Goal: Task Accomplishment & Management: Use online tool/utility

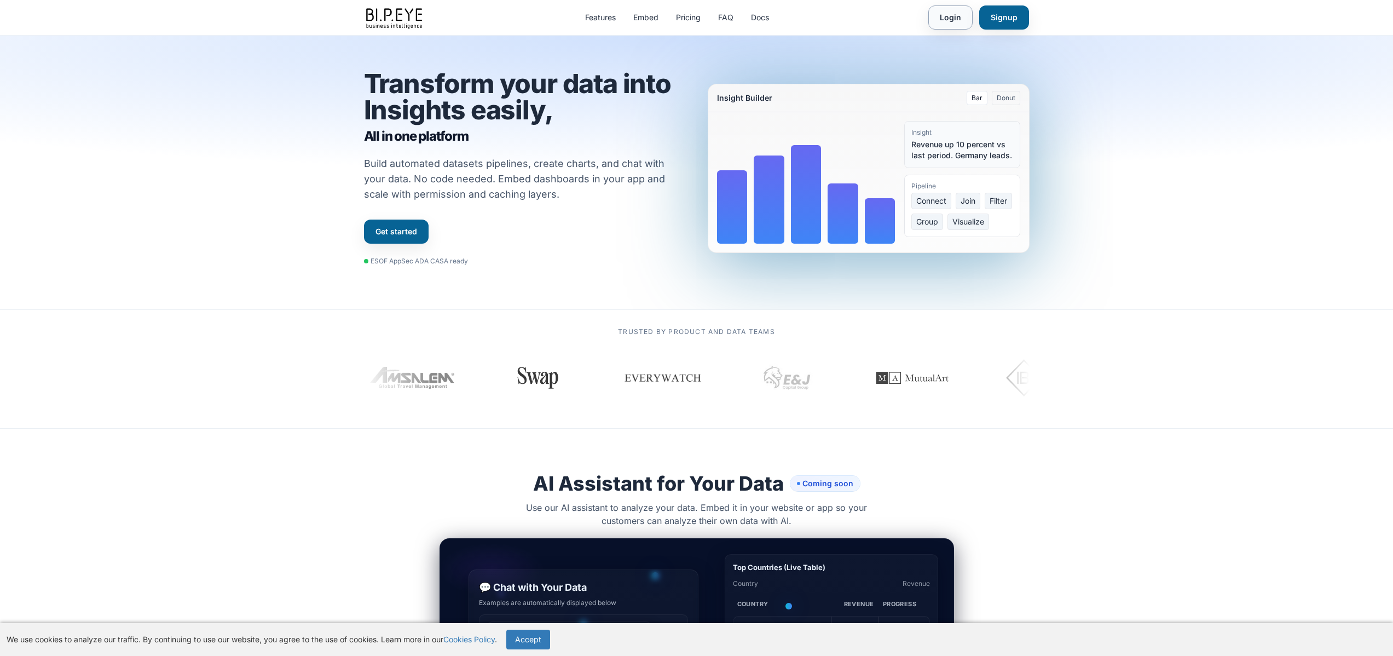
click at [944, 20] on link "Login" at bounding box center [950, 17] width 44 height 24
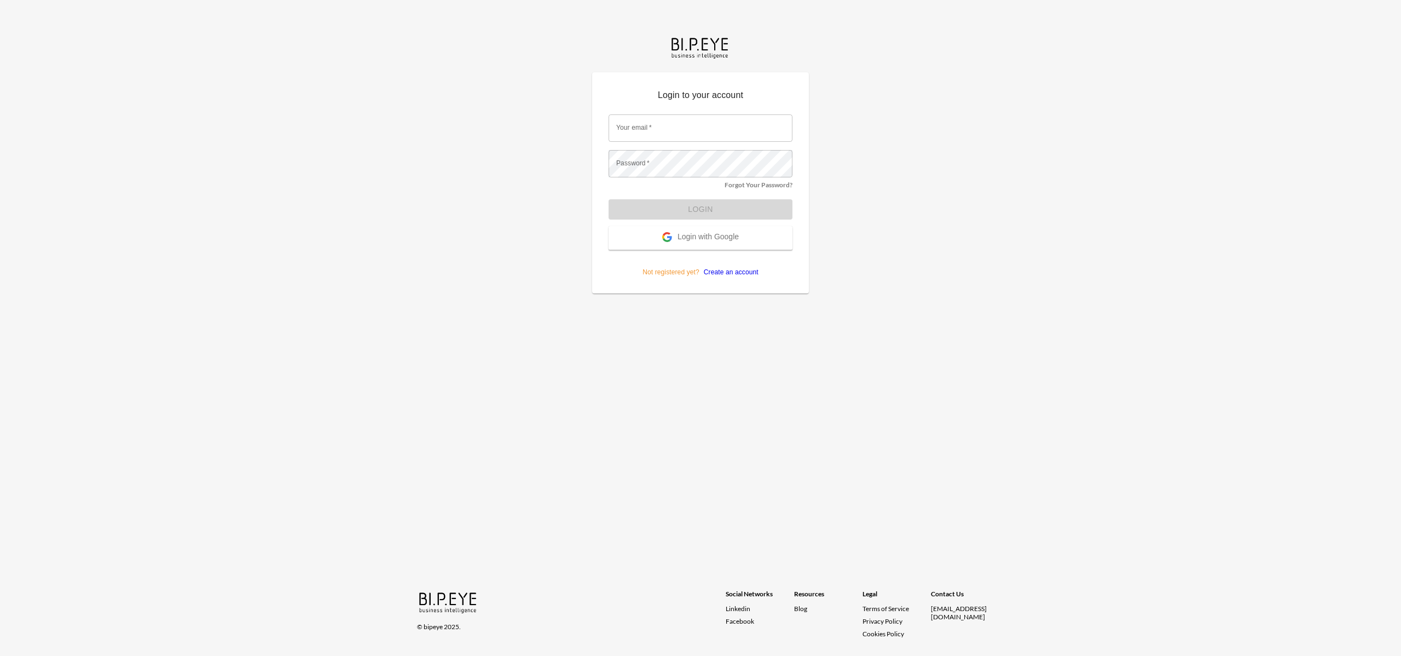
click at [665, 129] on input "Your email   *" at bounding box center [701, 127] width 184 height 27
click at [0, 655] on com-1password-button at bounding box center [0, 656] width 0 height 0
type input "andrew@swap-commerce.com"
click at [698, 200] on button "Login" at bounding box center [701, 209] width 184 height 20
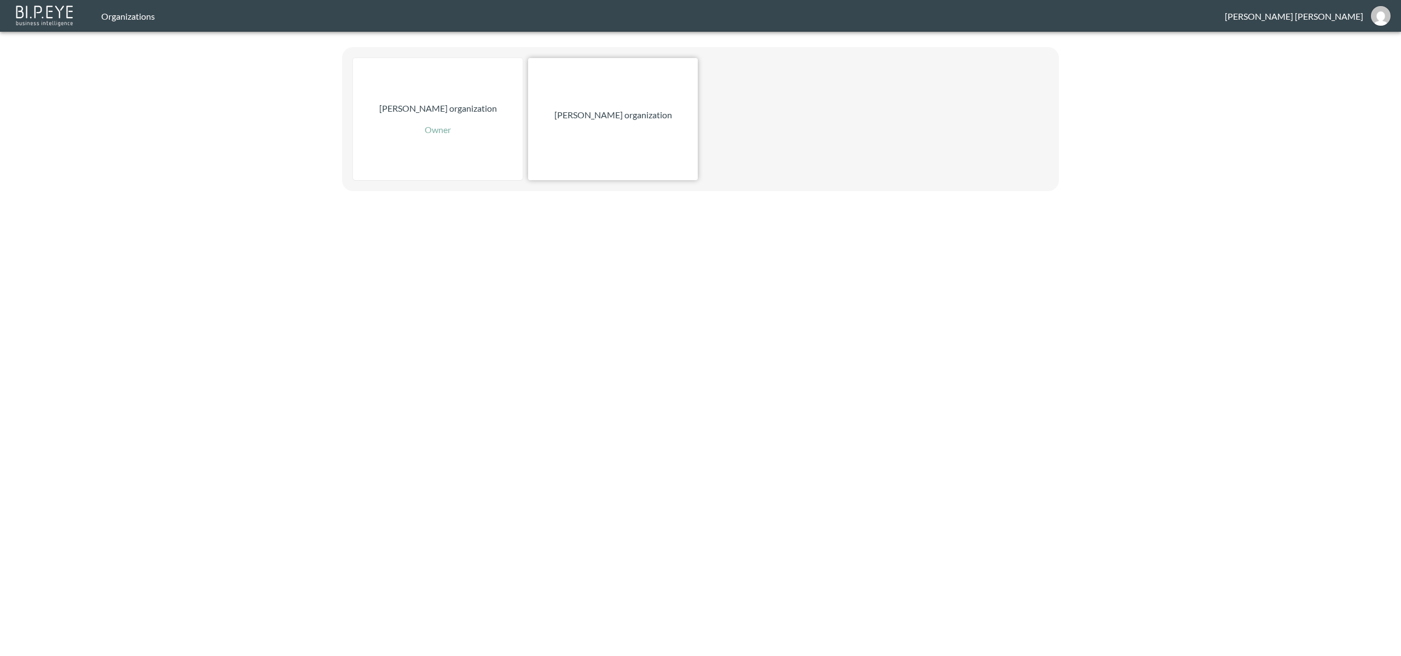
click at [590, 108] on p "Zach Bailet organization" at bounding box center [614, 114] width 118 height 13
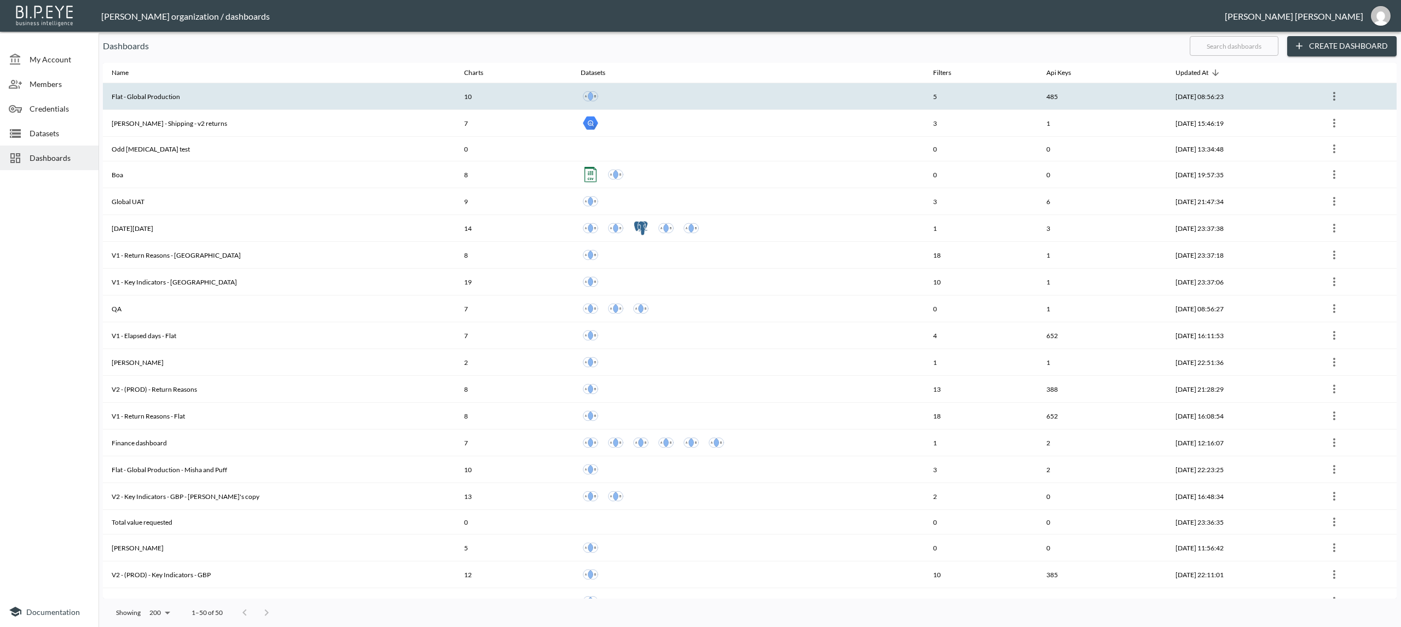
click at [165, 99] on th "Flat - Global Production" at bounding box center [279, 96] width 353 height 27
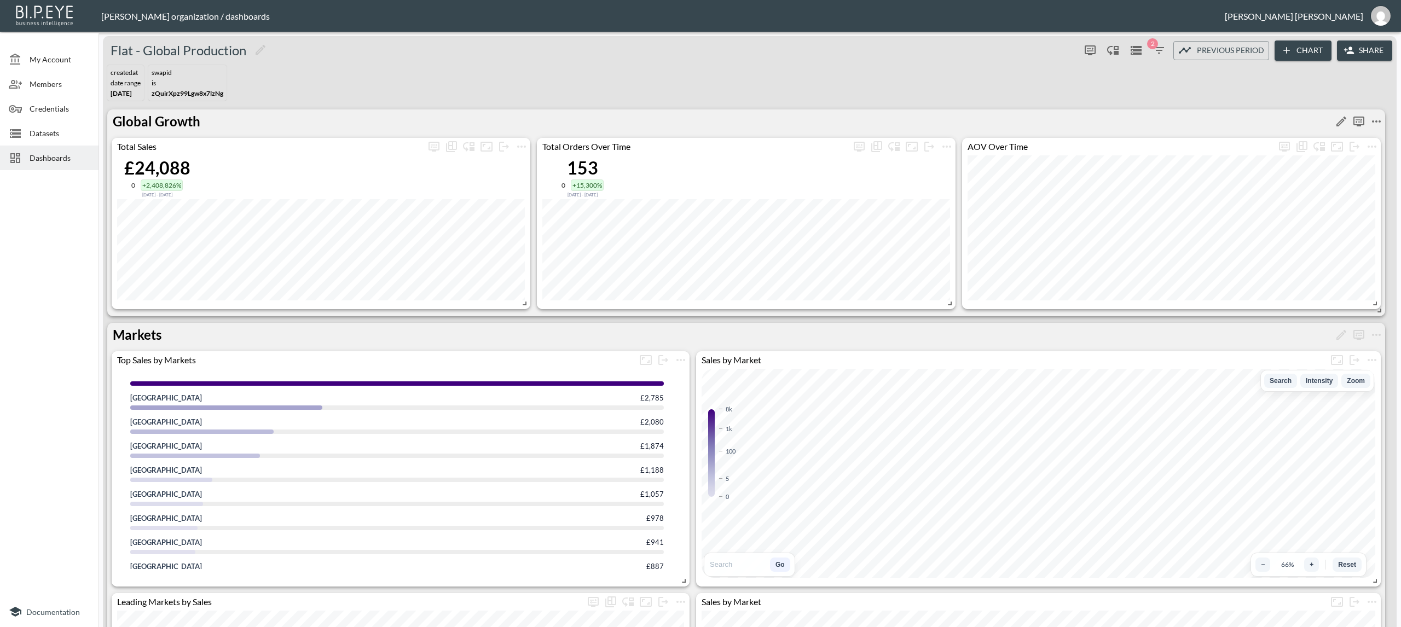
scroll to position [2, 0]
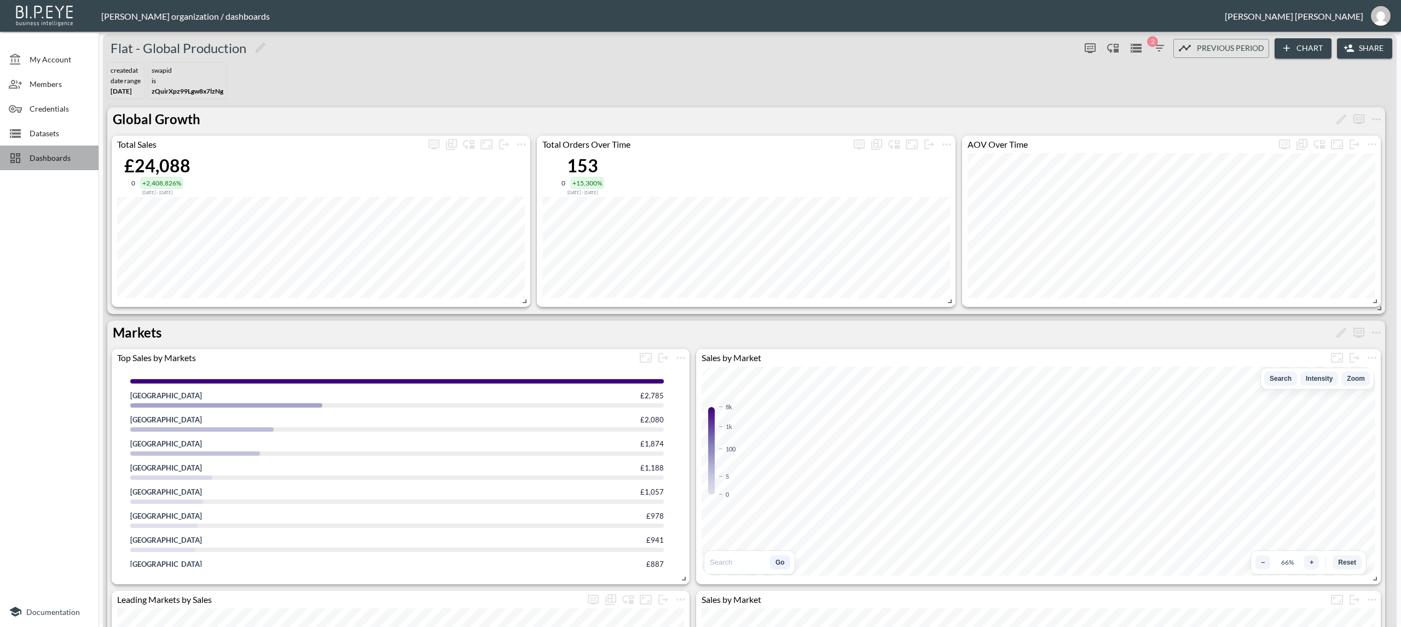
click at [47, 162] on span "Dashboards" at bounding box center [60, 157] width 60 height 11
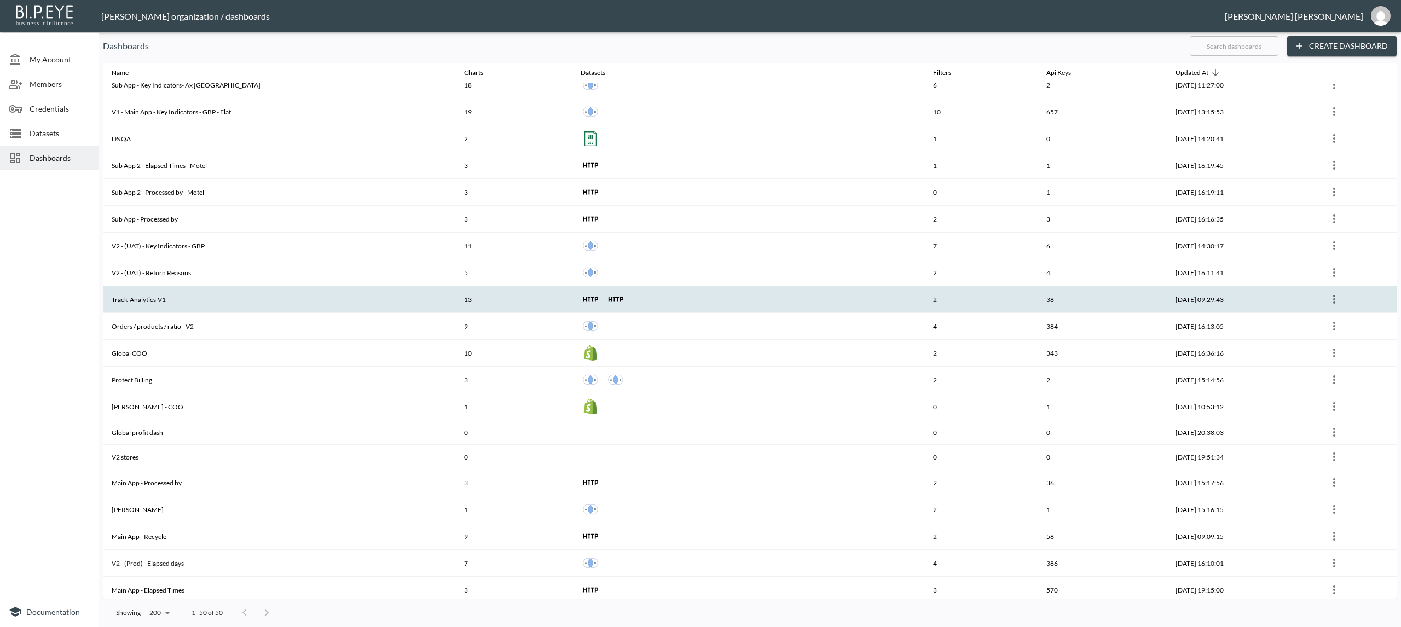
scroll to position [817, 0]
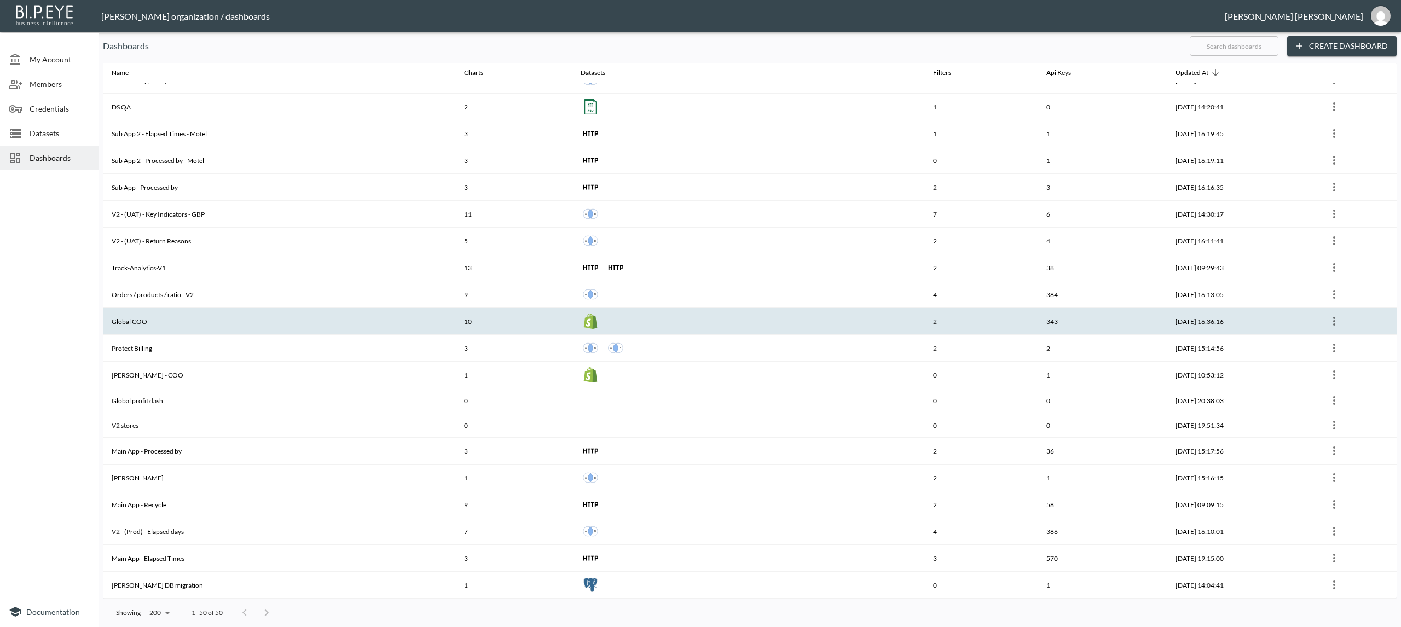
click at [140, 322] on th "Global COO" at bounding box center [279, 321] width 353 height 27
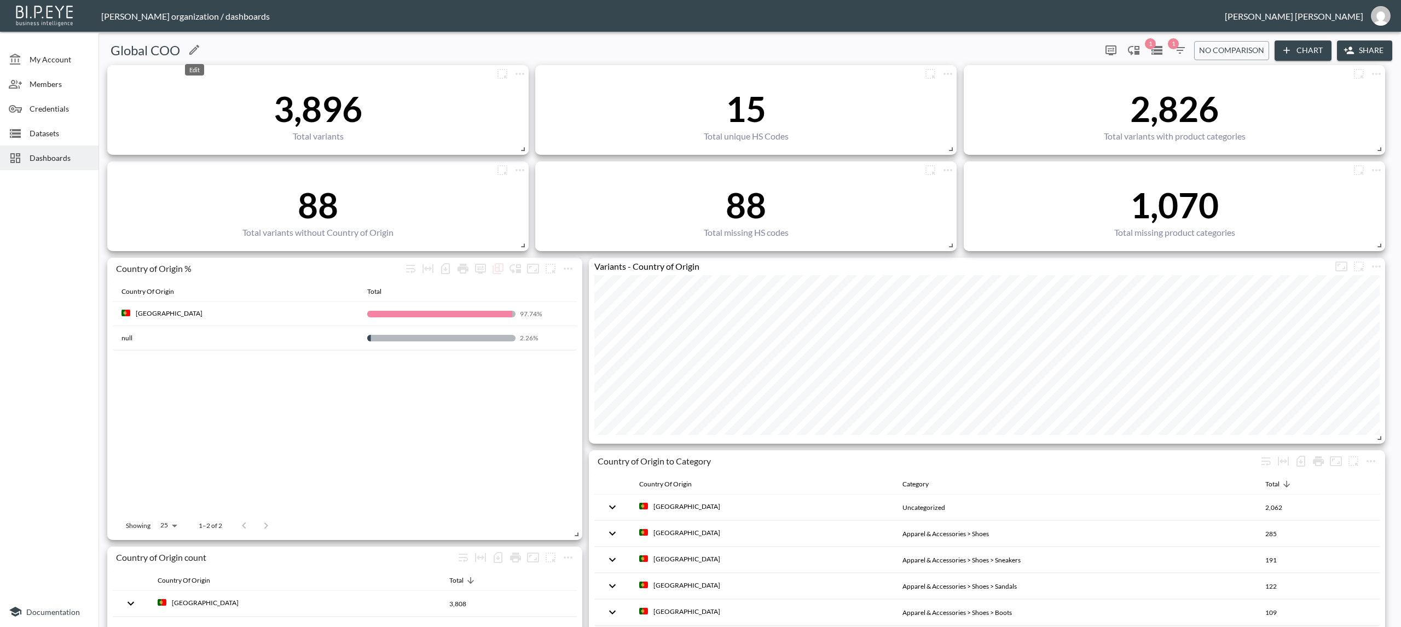
click at [189, 53] on icon "Edit" at bounding box center [194, 49] width 13 height 13
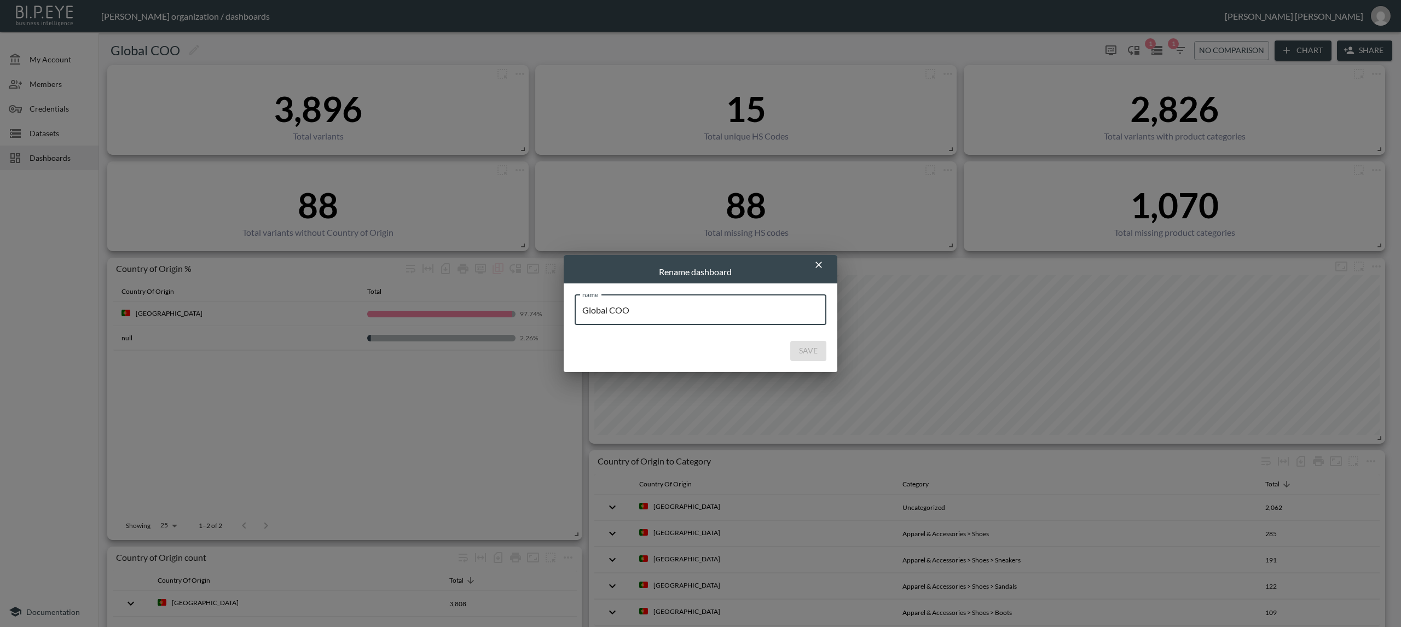
click at [813, 264] on icon "button" at bounding box center [818, 264] width 11 height 11
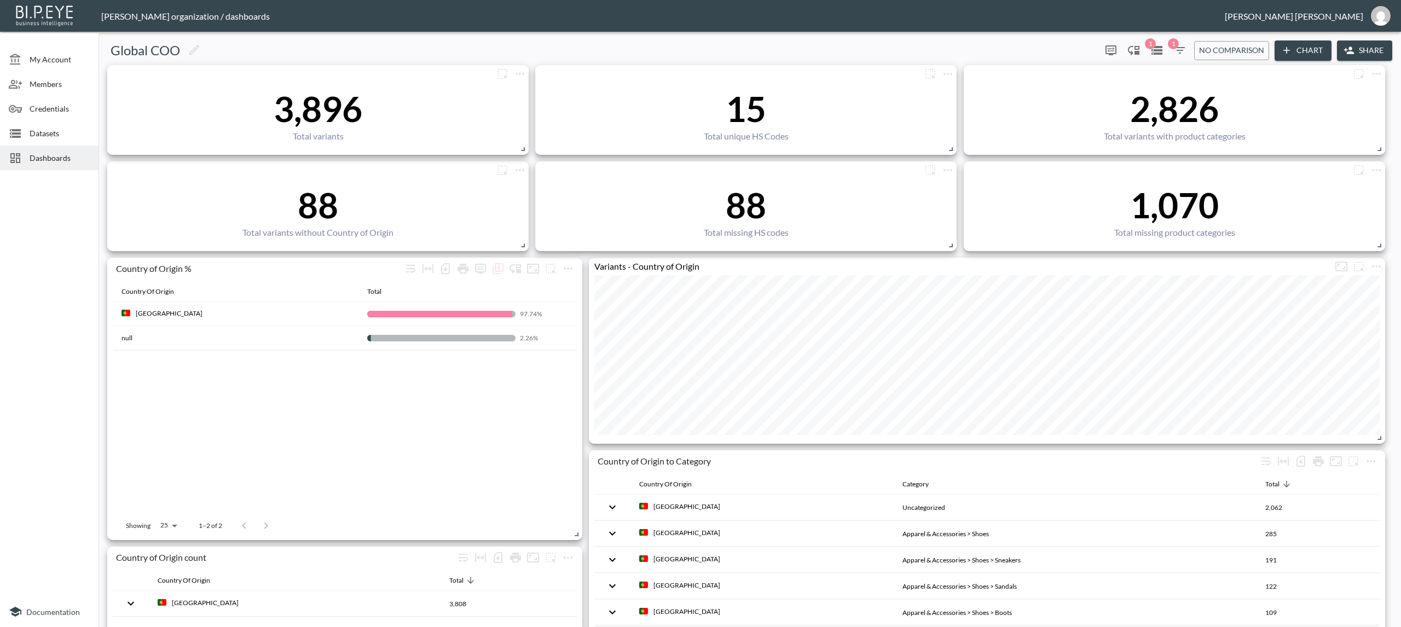
click at [1178, 49] on icon "button" at bounding box center [1180, 50] width 13 height 13
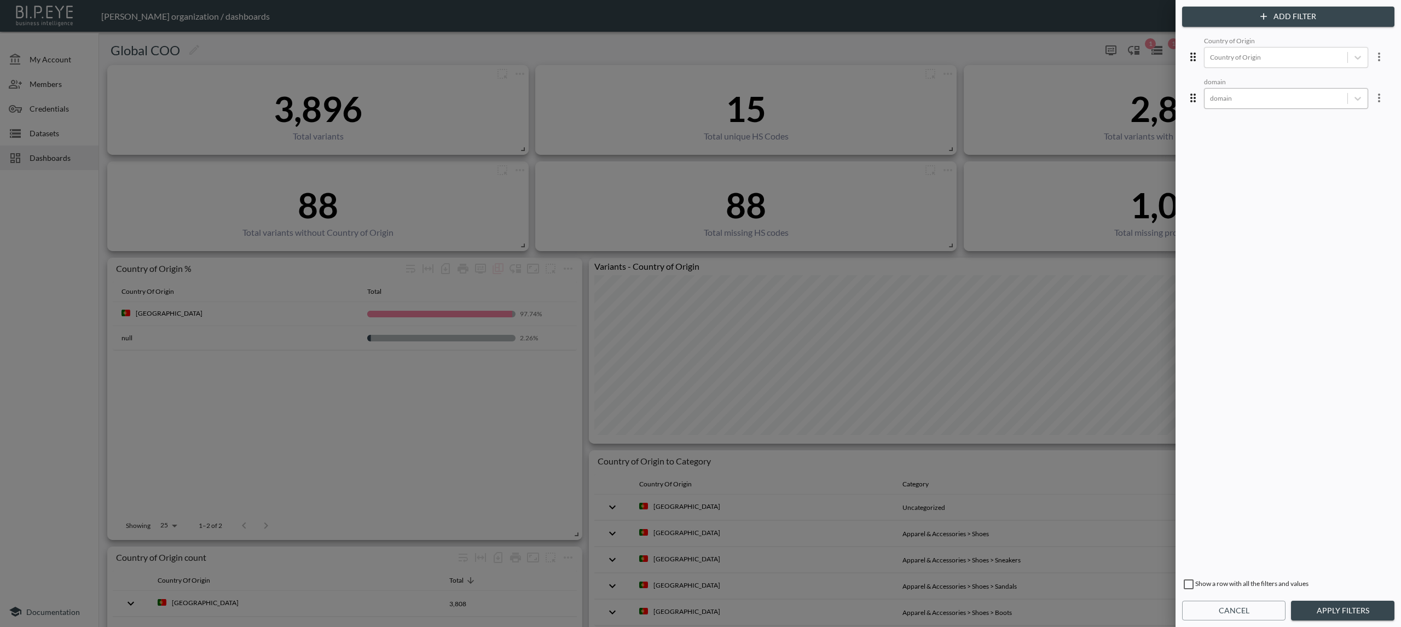
click at [1076, 50] on div at bounding box center [700, 313] width 1401 height 627
click at [1357, 617] on button "Apply Filters" at bounding box center [1342, 611] width 103 height 20
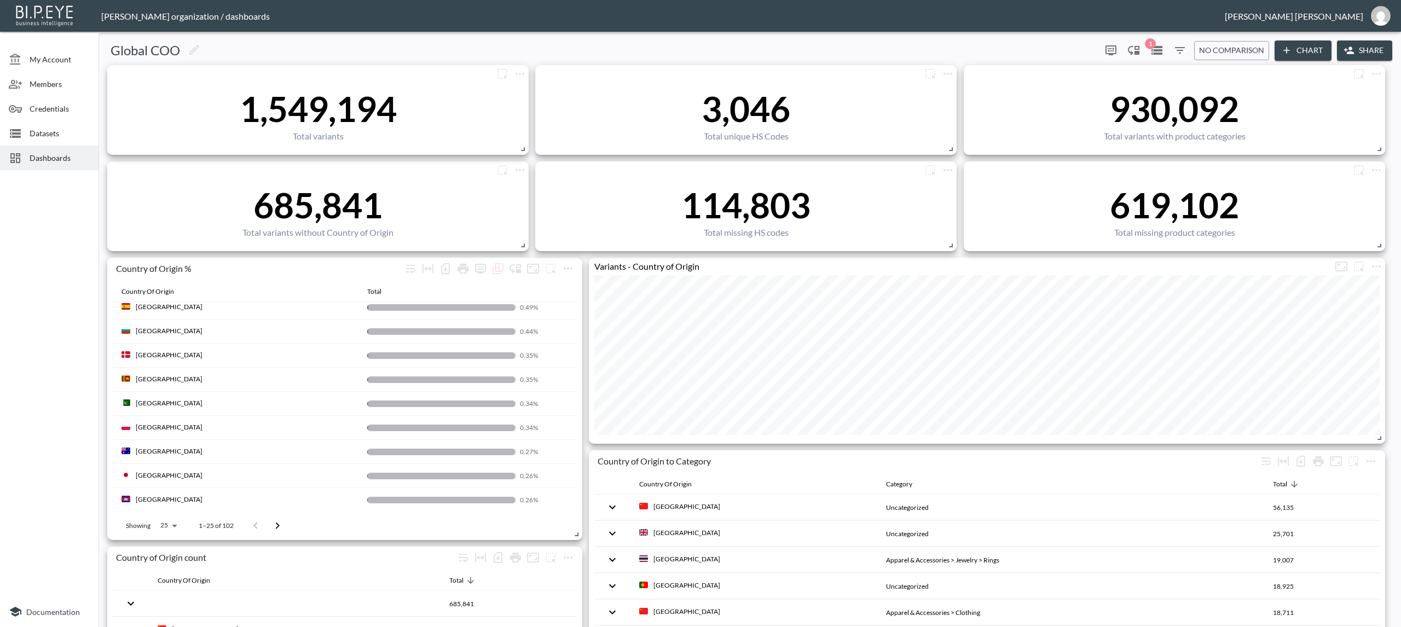
click at [33, 152] on span "Dashboards" at bounding box center [60, 157] width 60 height 11
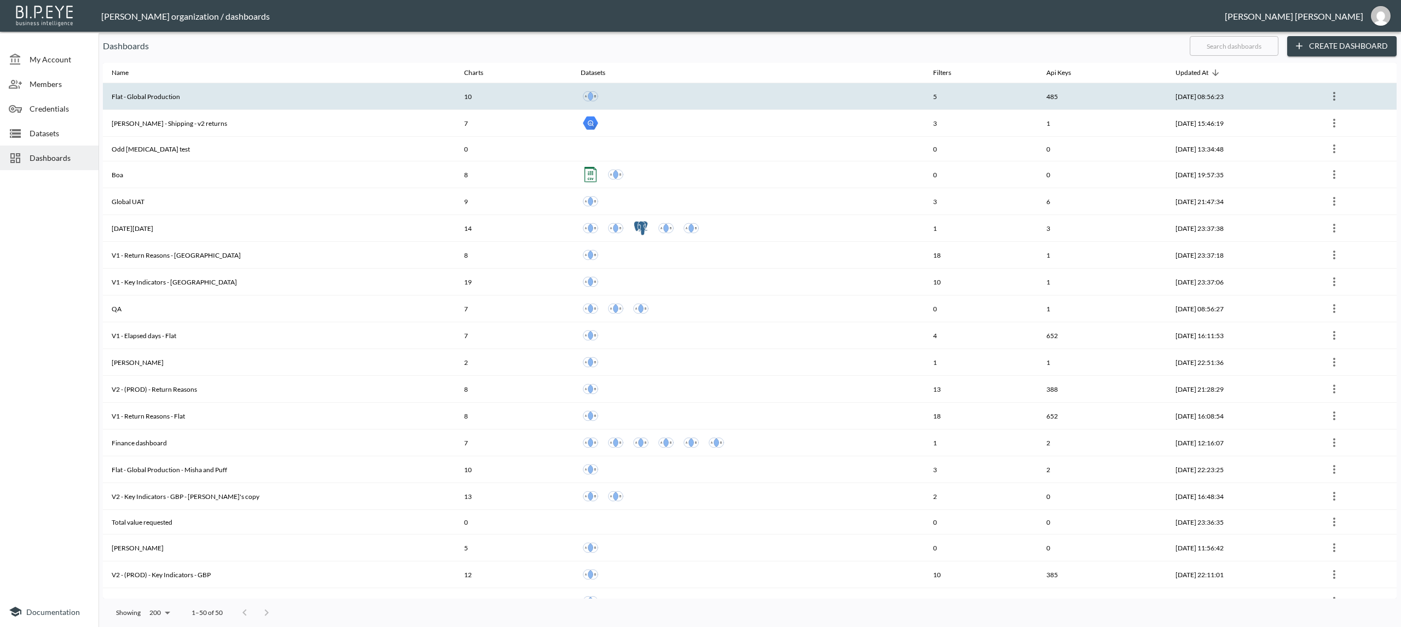
click at [150, 96] on th "Flat - Global Production" at bounding box center [279, 96] width 353 height 27
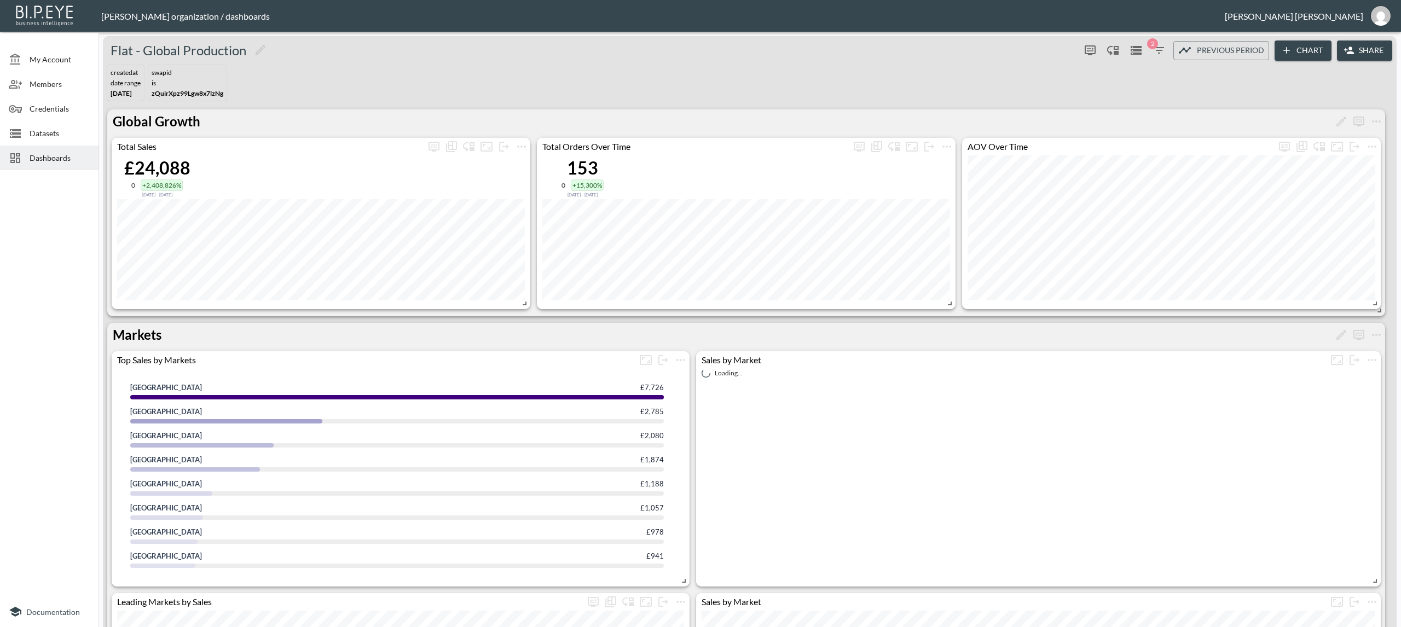
click at [1153, 49] on icon "button" at bounding box center [1159, 50] width 13 height 13
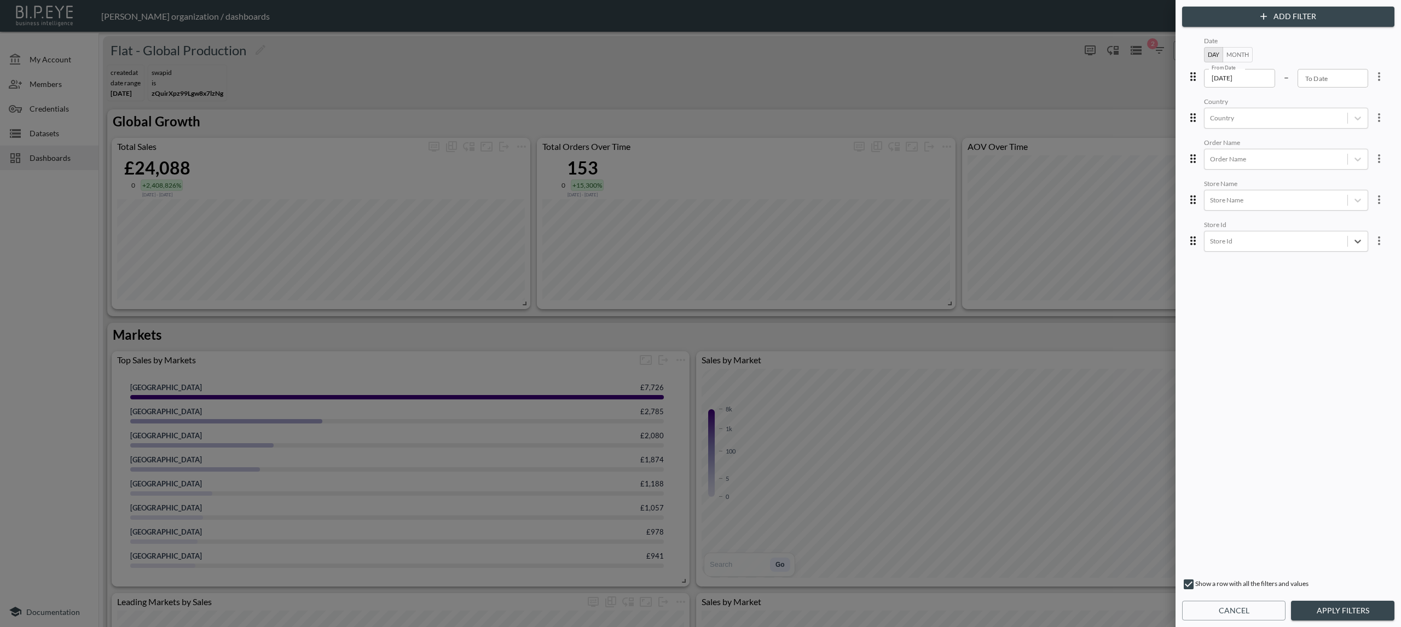
click at [1327, 617] on button "Apply Filters" at bounding box center [1342, 611] width 103 height 20
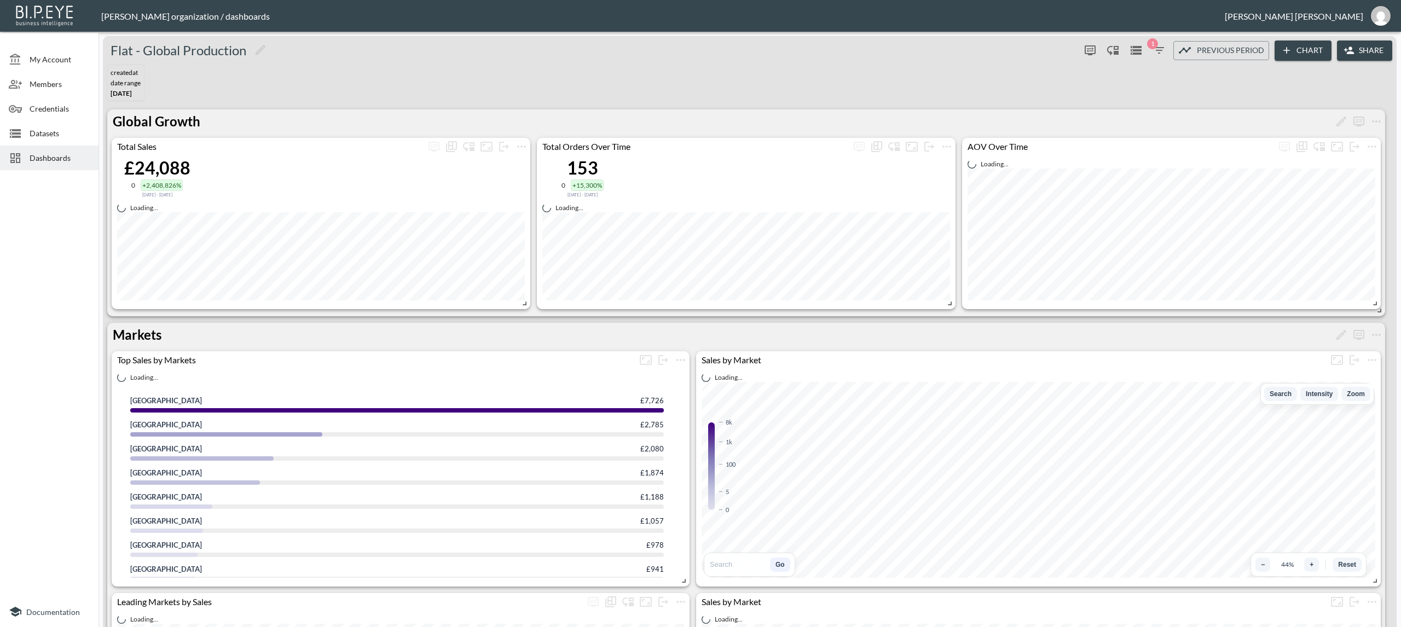
click at [1153, 49] on icon "button" at bounding box center [1159, 50] width 13 height 13
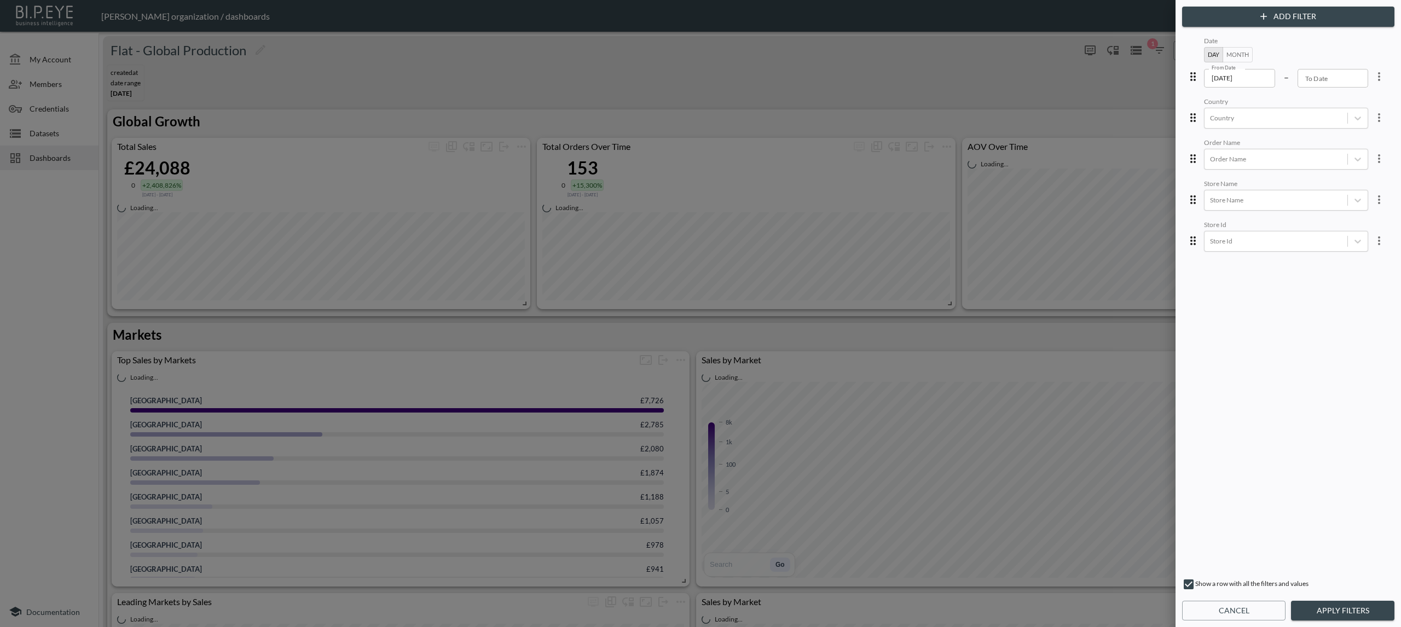
click at [1066, 95] on div at bounding box center [700, 313] width 1401 height 627
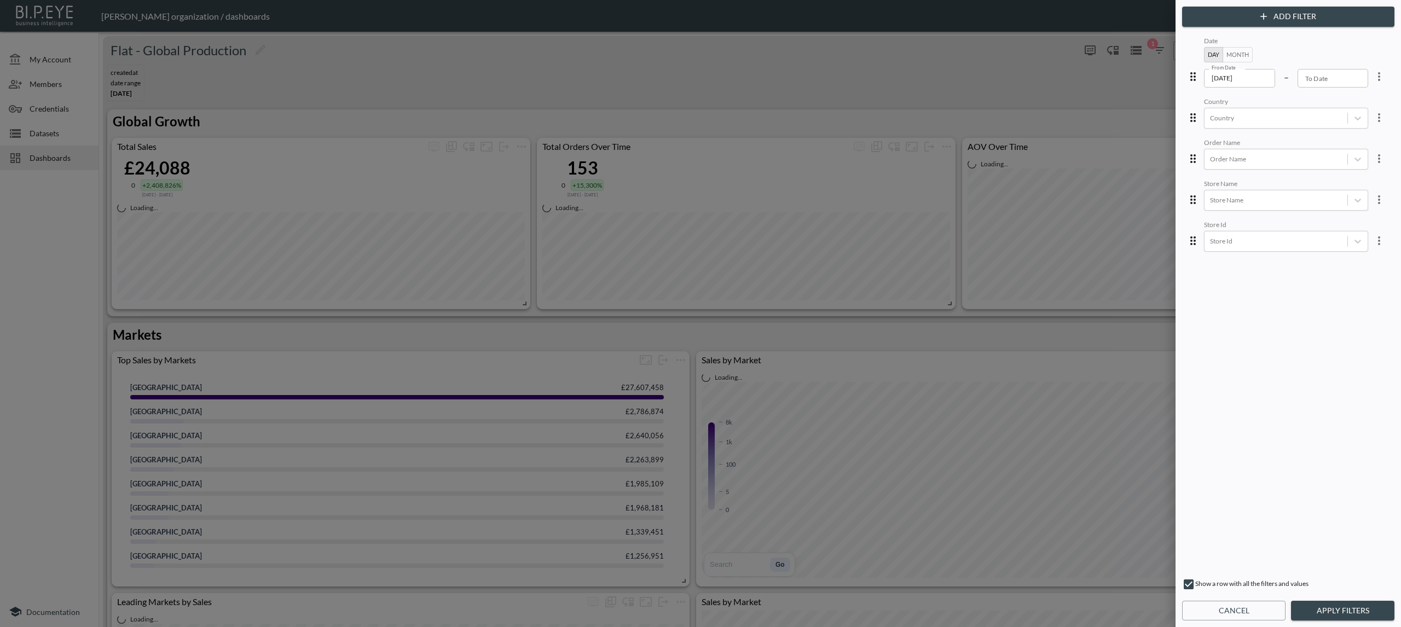
click at [1205, 616] on button "Cancel" at bounding box center [1233, 611] width 103 height 20
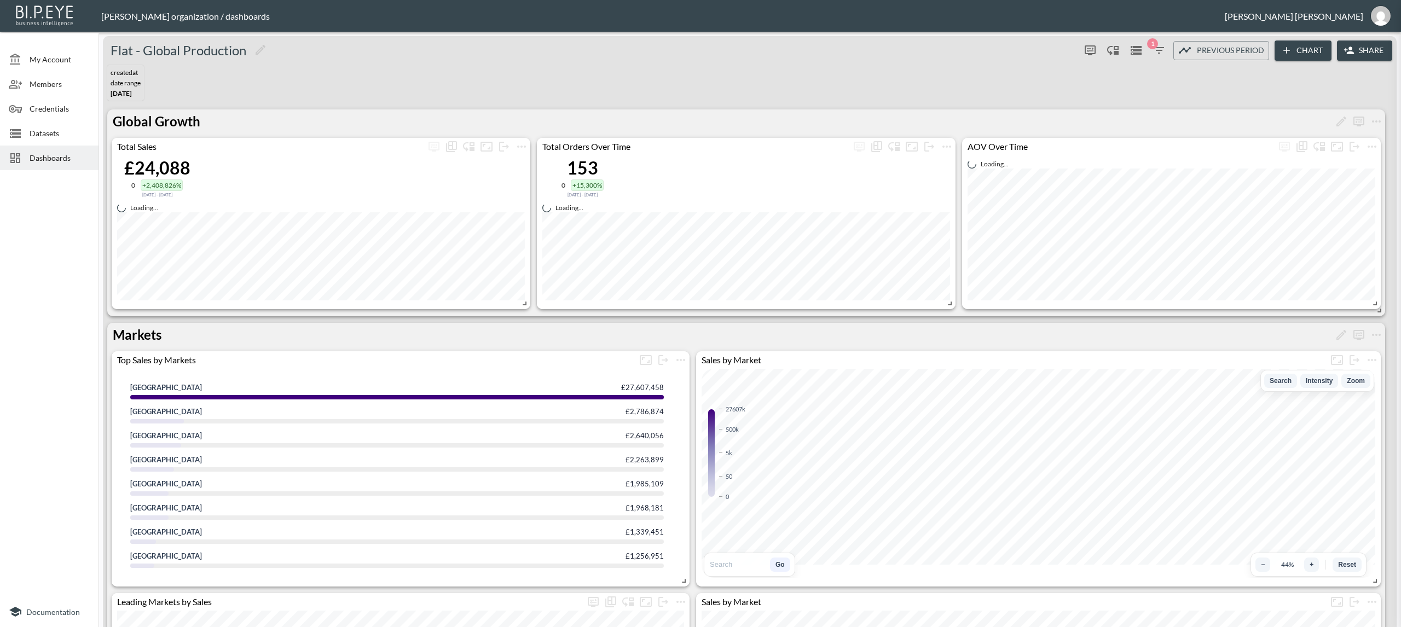
drag, startPoint x: 1199, startPoint y: 614, endPoint x: 990, endPoint y: 499, distance: 238.4
click at [574, 397] on div at bounding box center [397, 397] width 534 height 4
click at [947, 147] on icon "more" at bounding box center [947, 147] width 9 height 2
click at [950, 162] on li "Edit" at bounding box center [946, 168] width 85 height 20
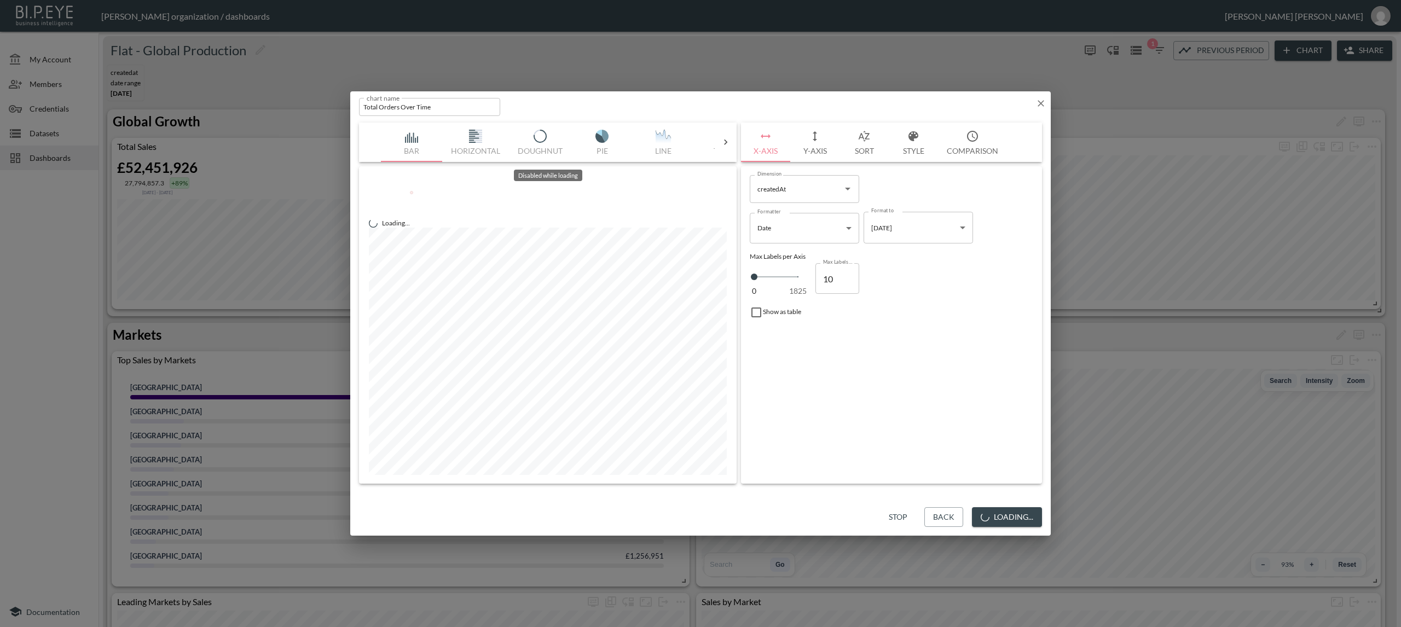
click at [467, 131] on div "Bar Horizontal Doughnut Pie Line Table Single Map World Top Google Stacked Cale…" at bounding box center [548, 142] width 334 height 39
click at [810, 141] on icon "button" at bounding box center [815, 136] width 13 height 13
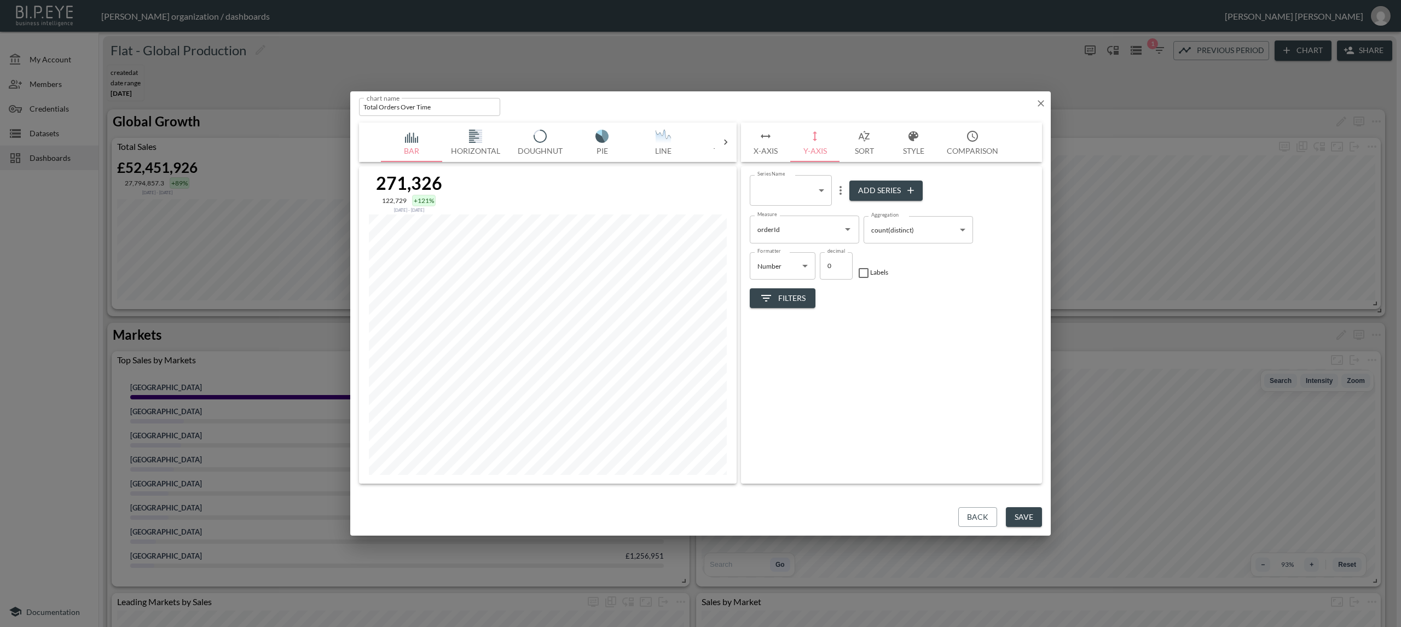
click at [844, 146] on button "Sort" at bounding box center [864, 142] width 49 height 39
click at [766, 140] on icon "button" at bounding box center [765, 136] width 13 height 13
click at [814, 143] on button "Y-Axis" at bounding box center [814, 142] width 49 height 39
click at [1039, 102] on icon "button" at bounding box center [1041, 103] width 7 height 7
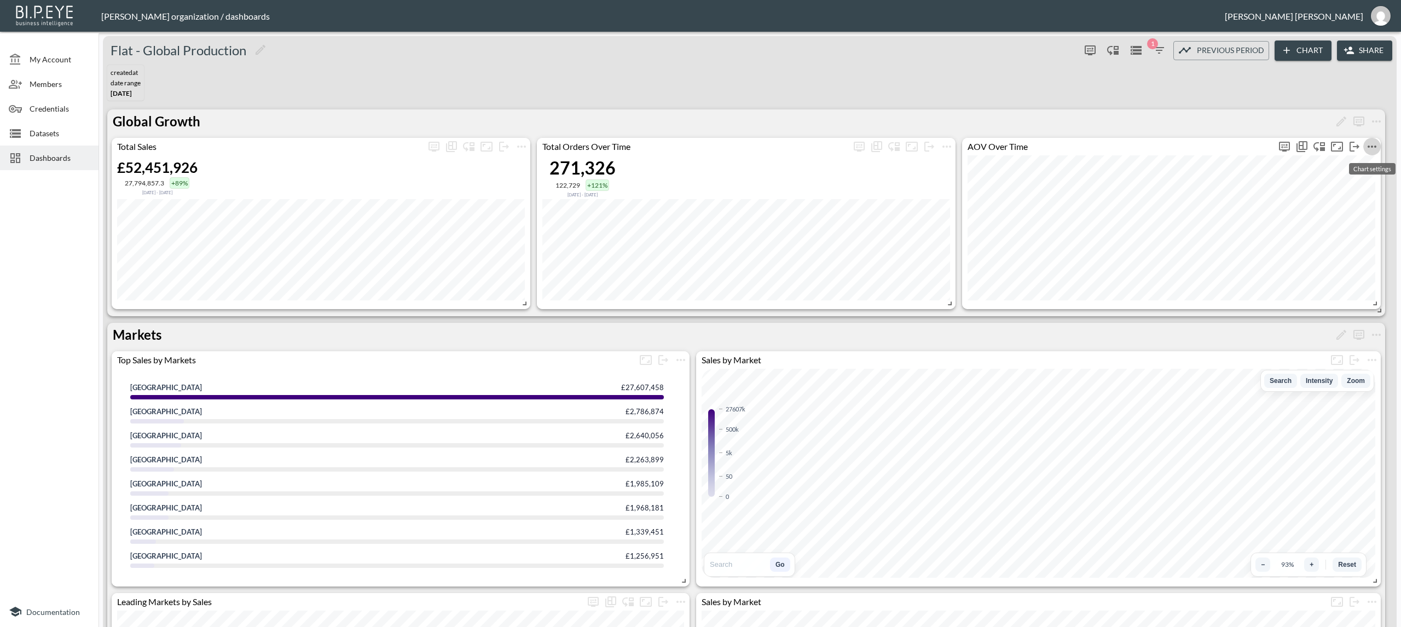
click at [1376, 145] on icon "more" at bounding box center [1372, 146] width 13 height 13
click at [1349, 170] on li "Edit" at bounding box center [1346, 168] width 85 height 20
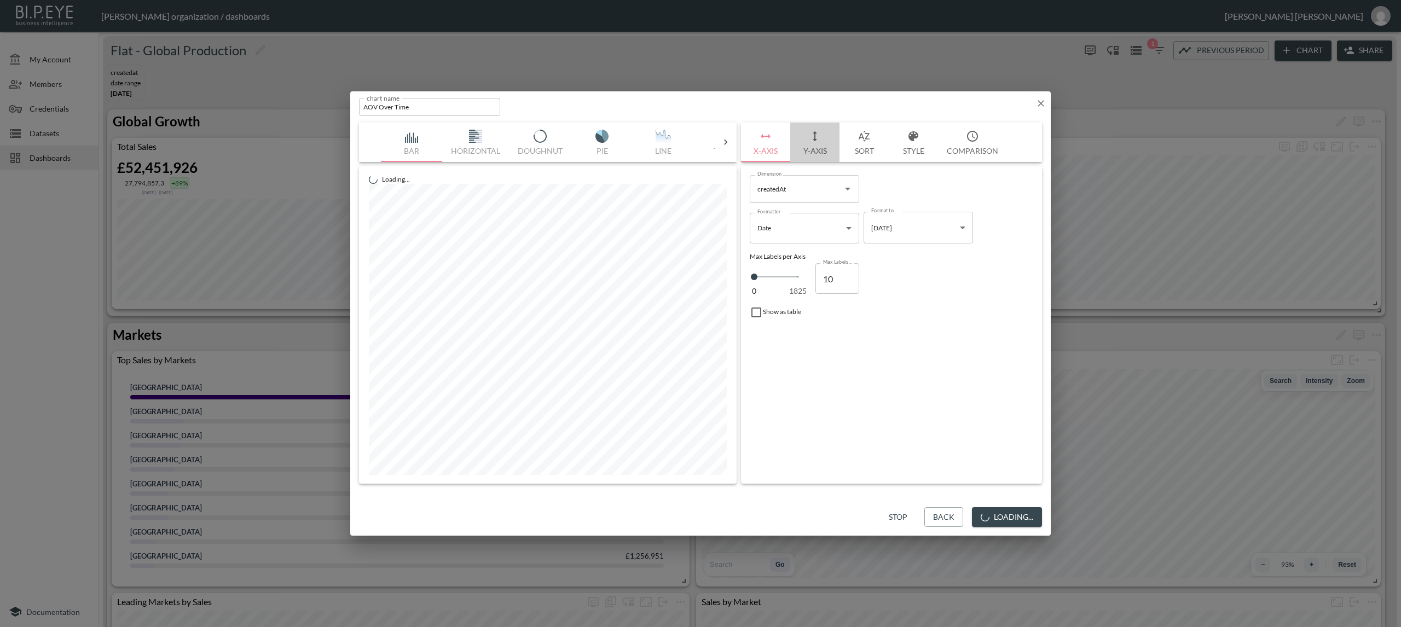
click at [812, 151] on button "Y-Axis" at bounding box center [814, 142] width 49 height 39
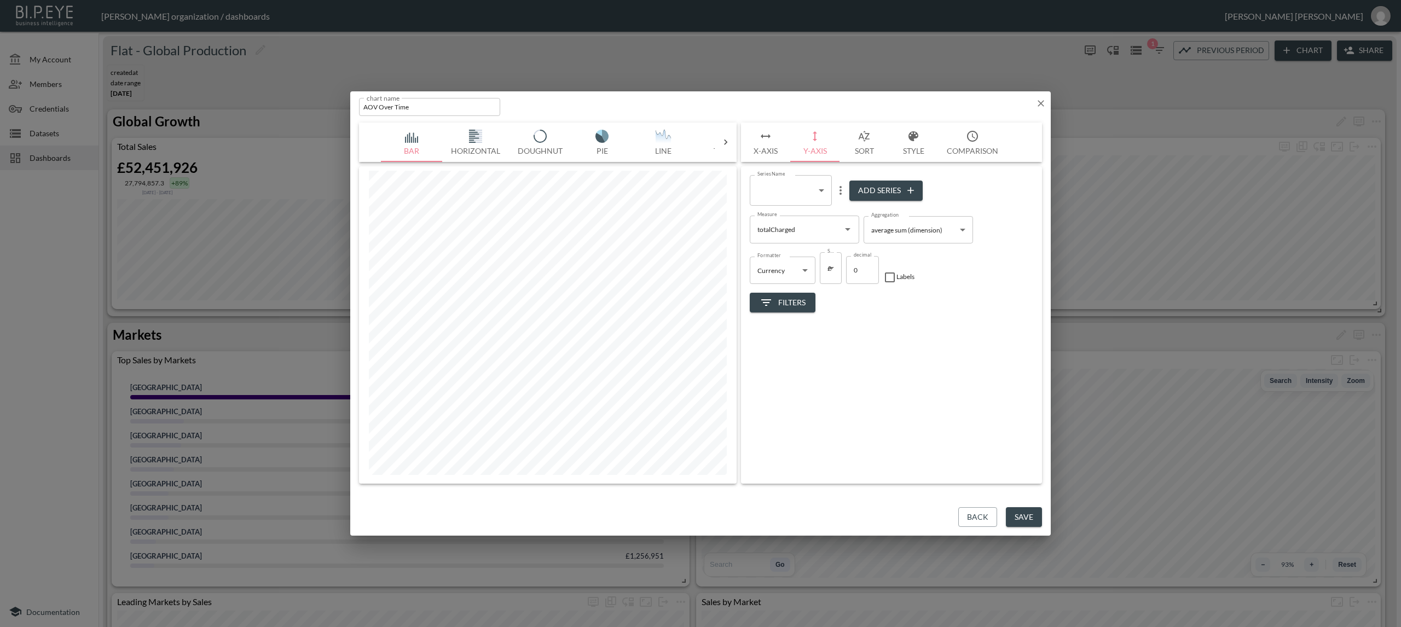
click at [1038, 100] on icon "button" at bounding box center [1041, 103] width 11 height 11
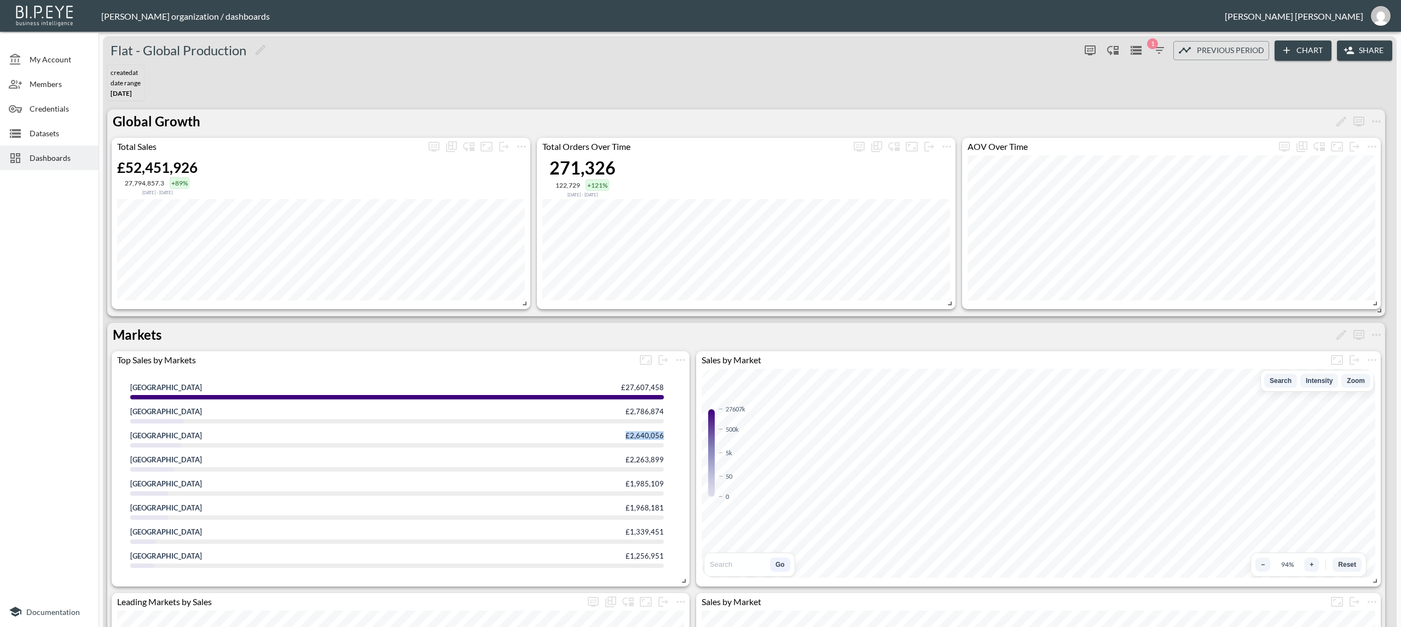
drag, startPoint x: 629, startPoint y: 436, endPoint x: 669, endPoint y: 439, distance: 40.6
